Goal: Task Accomplishment & Management: Use online tool/utility

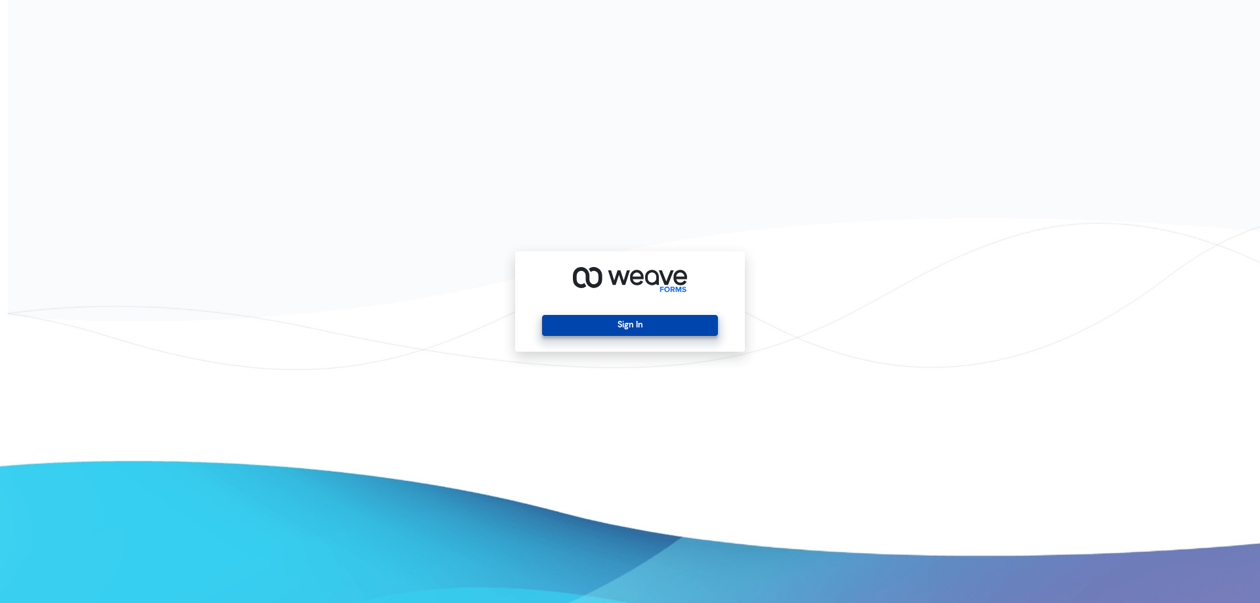
click at [674, 315] on button "Sign In" at bounding box center [629, 325] width 175 height 21
